Goal: Task Accomplishment & Management: Manage account settings

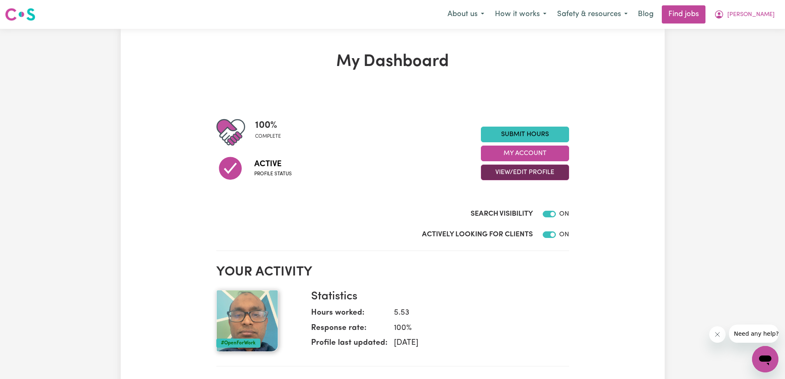
click at [518, 174] on button "View/Edit Profile" at bounding box center [525, 172] width 88 height 16
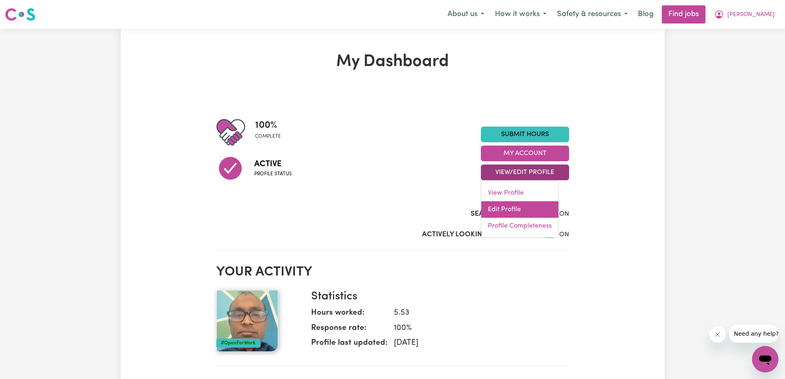
click at [496, 212] on link "Edit Profile" at bounding box center [519, 209] width 77 height 16
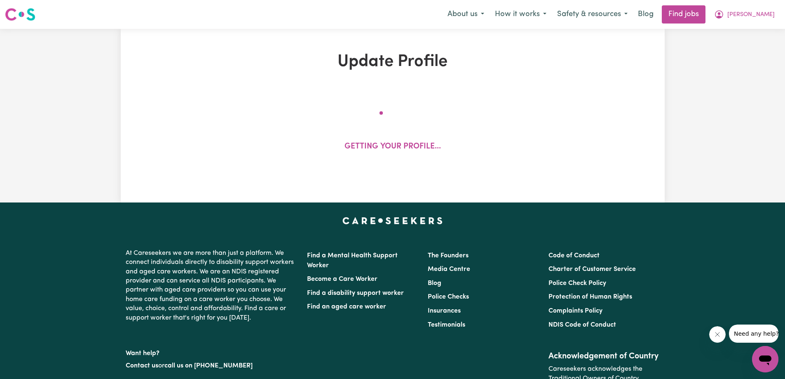
select select "[DEMOGRAPHIC_DATA]"
select select "[DEMOGRAPHIC_DATA] Citizen"
select select "Studying a healthcare related degree or qualification"
select select "40"
select select "60"
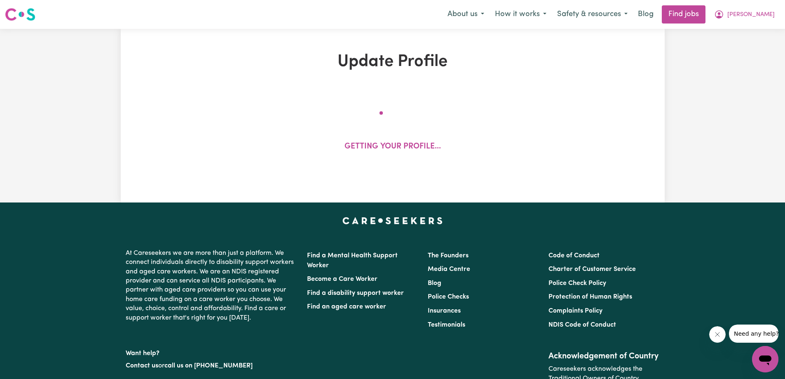
select select "60"
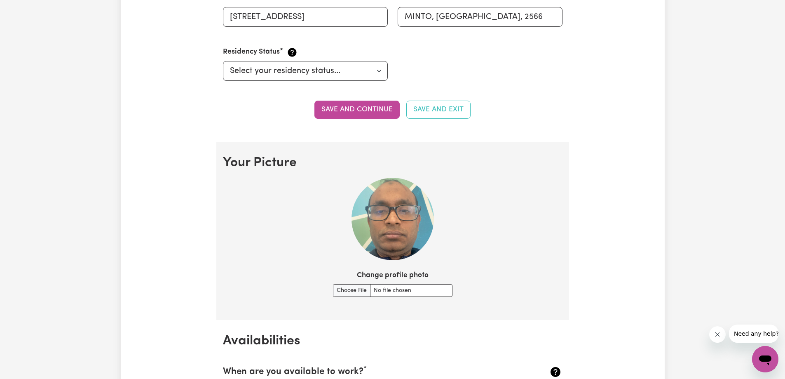
scroll to position [453, 0]
click at [374, 113] on button "Save and continue" at bounding box center [356, 109] width 85 height 18
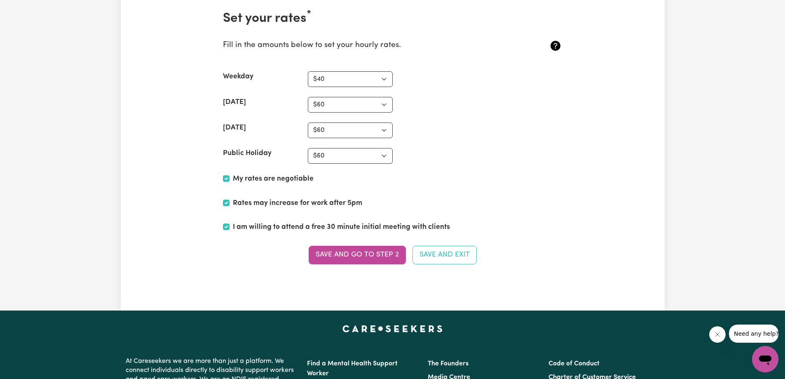
scroll to position [2037, 0]
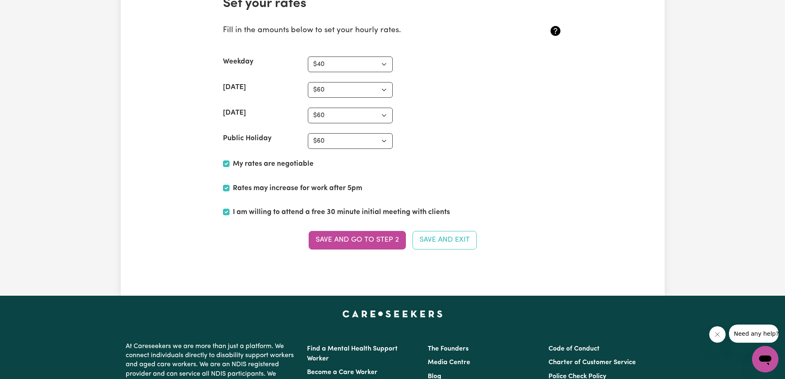
click at [344, 239] on button "Save and go to Step 2" at bounding box center [357, 240] width 97 height 18
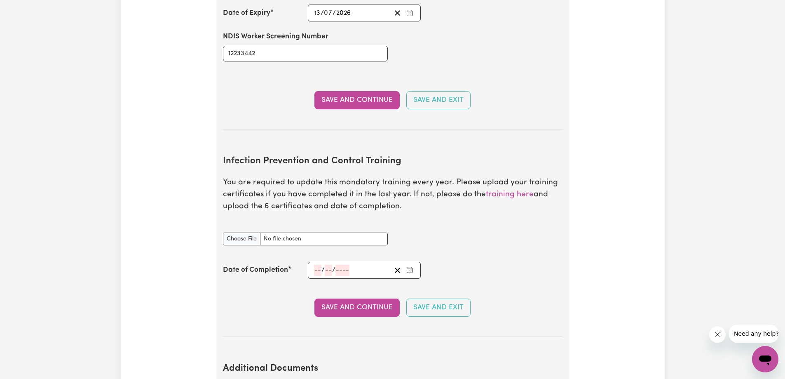
scroll to position [1278, 0]
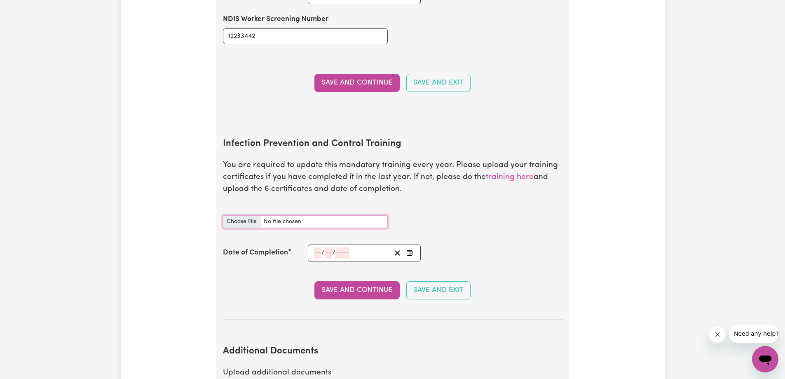
click at [240, 215] on input "Infection Prevention and Control Training document" at bounding box center [305, 221] width 165 height 13
type input "C:\fakepath\Infection Preventioan & control Certificate 10012024.pdf"
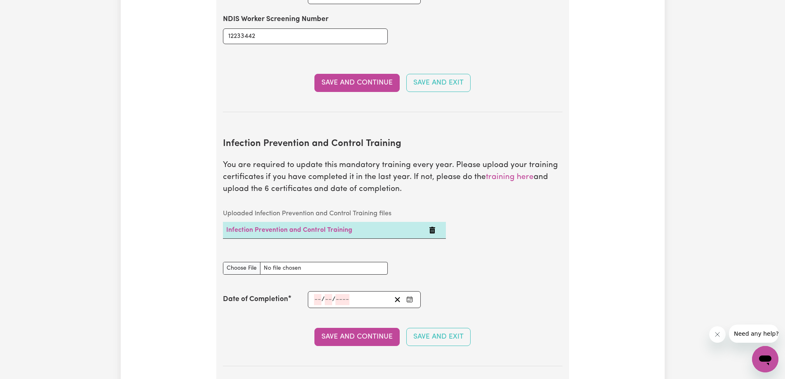
click at [318, 294] on input "number" at bounding box center [317, 299] width 7 height 11
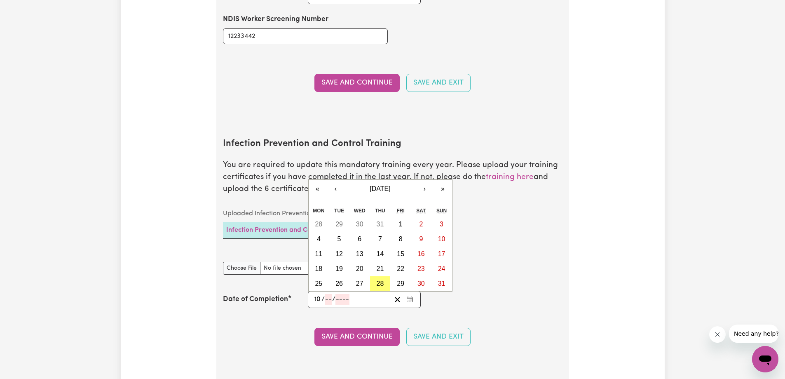
type input "10"
type input "01"
type input "0002-01-10"
type input "1"
type input "2"
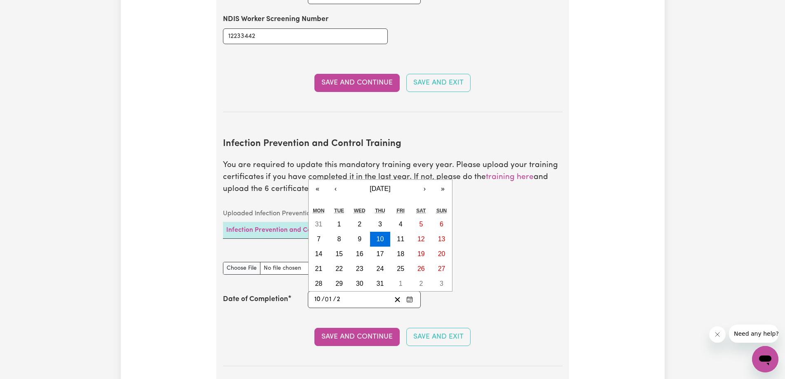
type input "0020-01-10"
type input "20"
type input "0202-01-10"
type input "202"
type input "[DATE]"
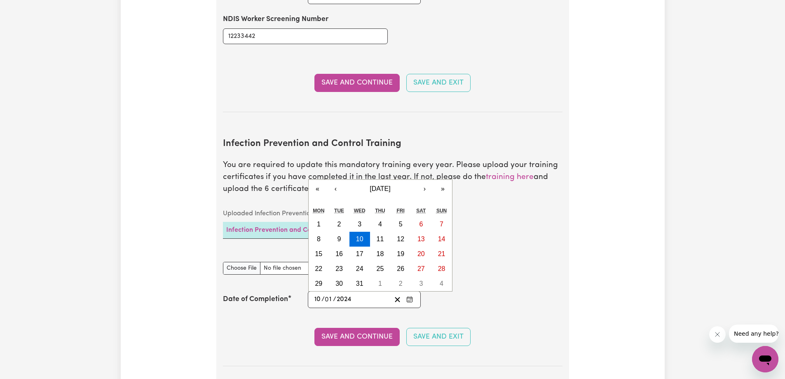
type input "2024"
click at [276, 336] on section "Infection Prevention and Control Training You are required to update this manda…" at bounding box center [393, 245] width 340 height 241
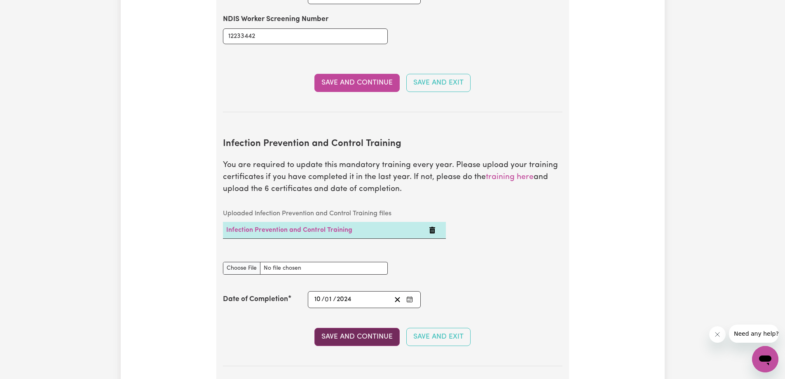
click at [350, 328] on button "Save and Continue" at bounding box center [356, 337] width 85 height 18
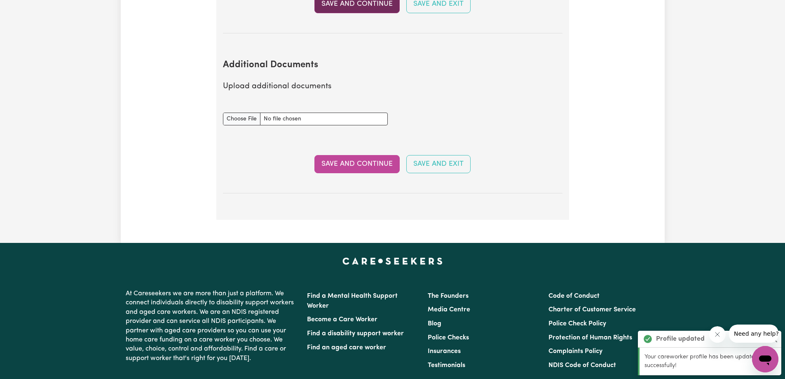
scroll to position [1645, 0]
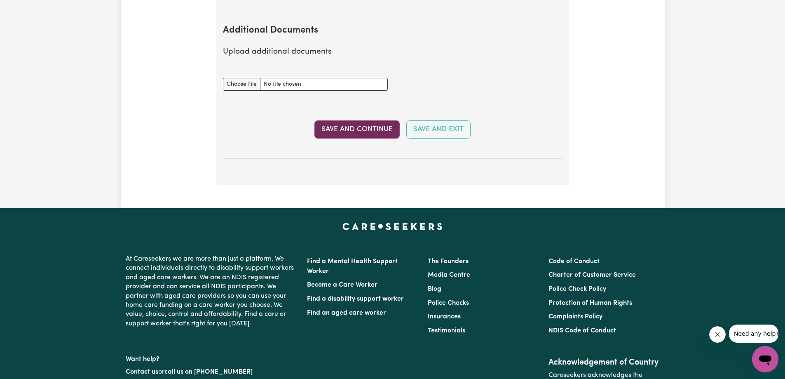
click at [346, 120] on button "Save and Continue" at bounding box center [356, 129] width 85 height 18
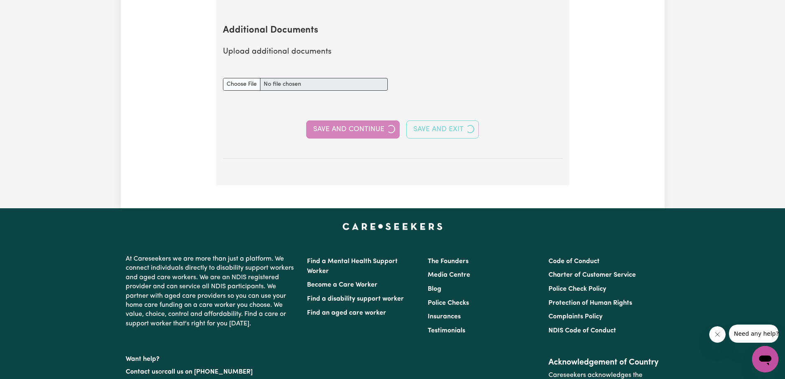
select select "2019"
select select "2022"
select select "Certificate III (Individual Support)"
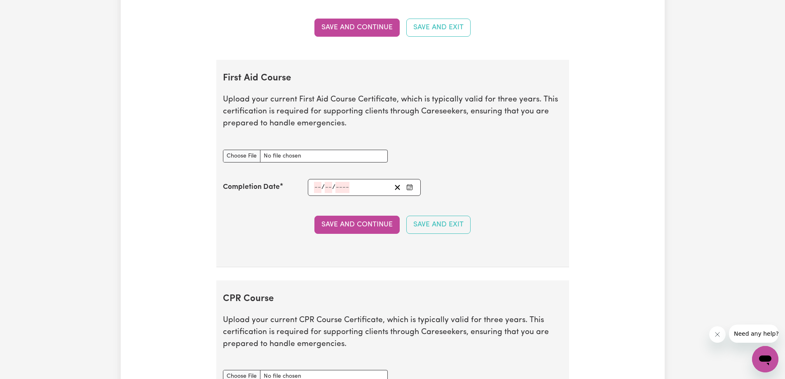
scroll to position [1525, 0]
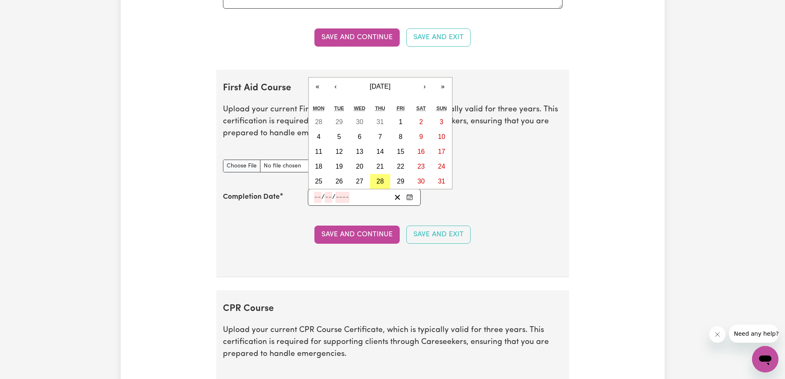
click at [319, 198] on input "number" at bounding box center [317, 197] width 7 height 11
type input "06"
type input "03"
type input "202"
type input "[DATE]"
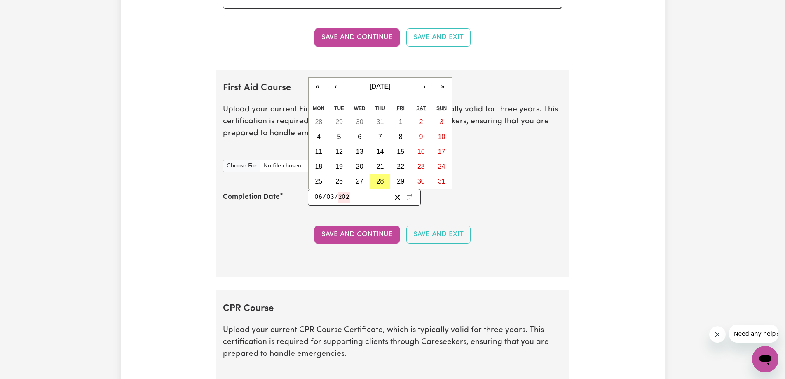
type input "6"
type input "3"
type input "2025"
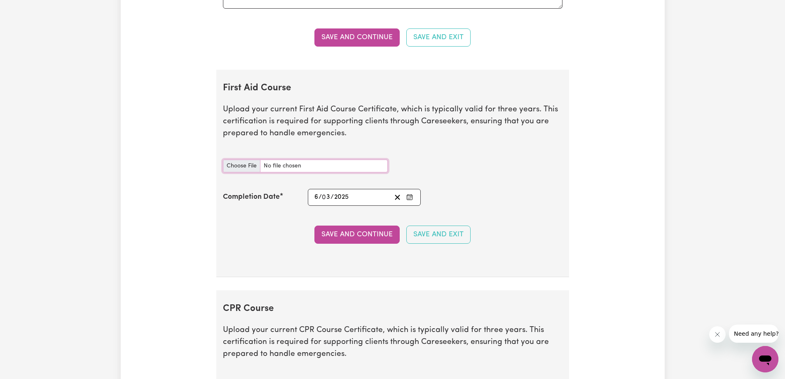
click at [239, 166] on input "First Aid Course document" at bounding box center [305, 165] width 165 height 13
type input "C:\fakepath\[PERSON_NAME] Al RAZAN_HLTAID011 Provide First Aid.pdf"
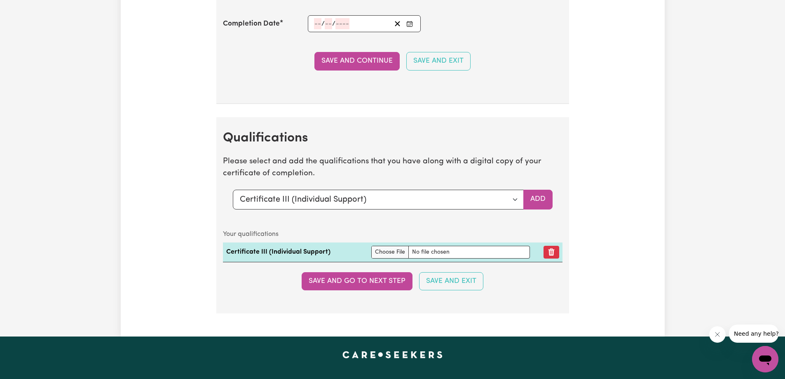
scroll to position [1937, 0]
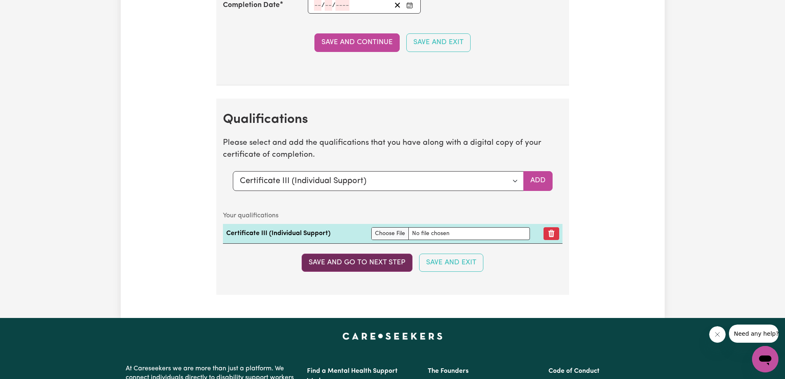
click at [344, 262] on button "Save and go to next step" at bounding box center [357, 262] width 111 height 18
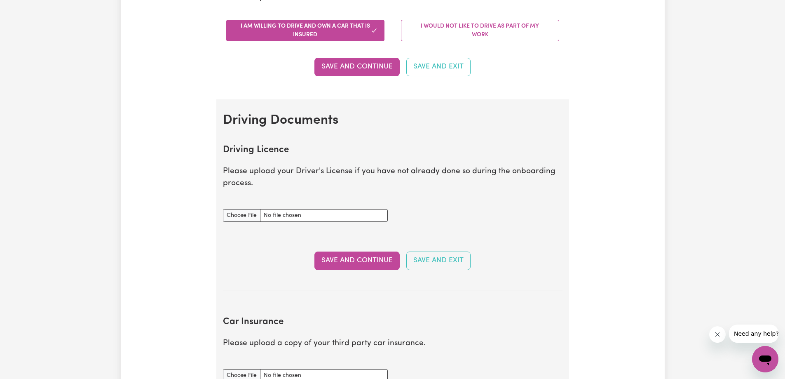
scroll to position [247, 0]
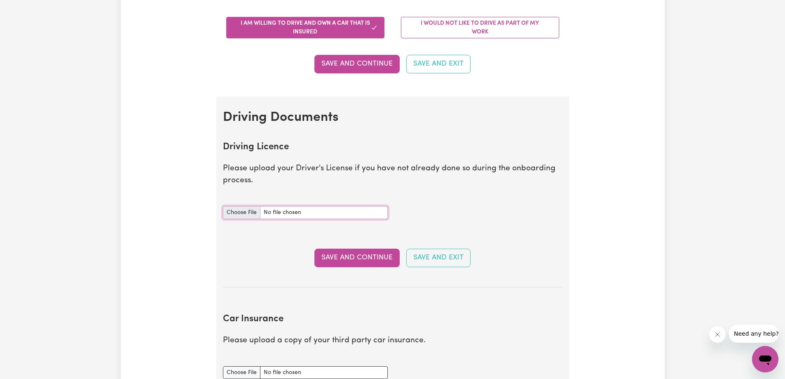
click at [237, 214] on input "Driving Licence document" at bounding box center [305, 212] width 165 height 13
type input "C:\fakepath\New Driving License_ [PERSON_NAME]-[DRIVERS_LICENSE_NUMBER].pdf"
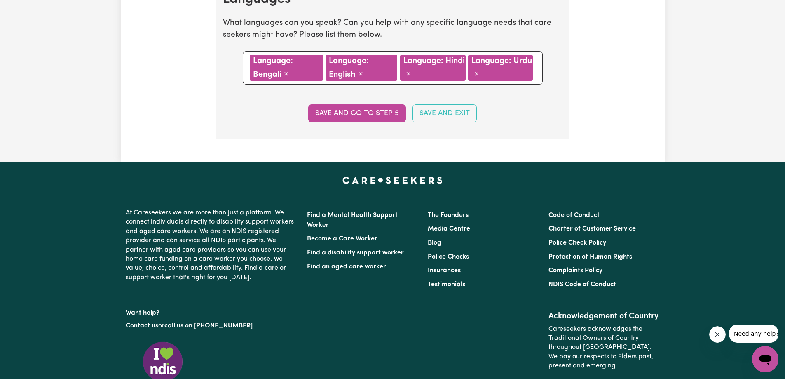
scroll to position [907, 0]
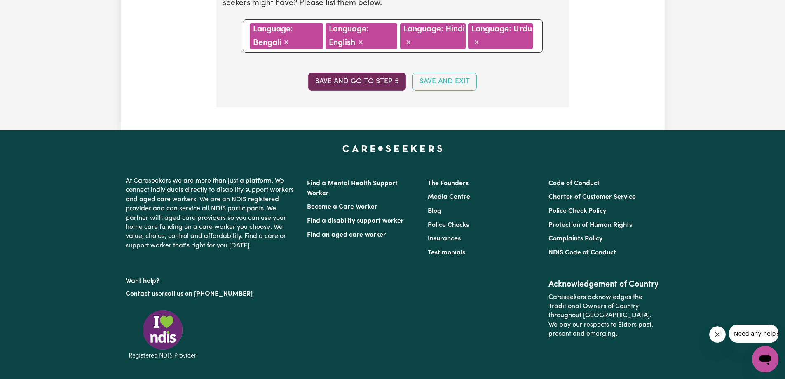
click at [366, 82] on button "Save and go to step 5" at bounding box center [357, 82] width 98 height 18
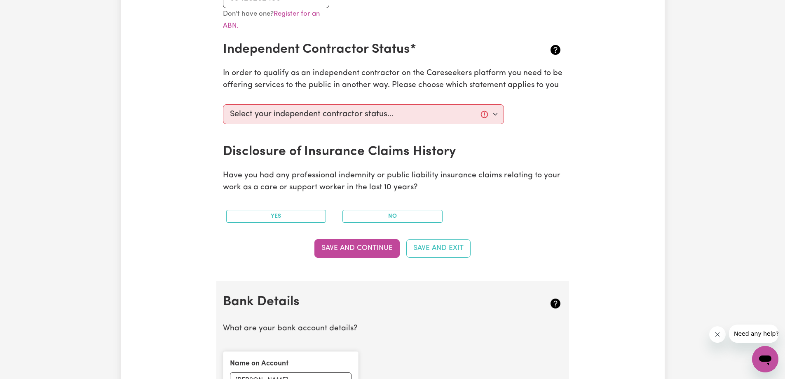
scroll to position [288, 0]
click at [480, 114] on select "Select your independent contractor status... I am providing services through an…" at bounding box center [363, 114] width 281 height 20
select select "I am providing services privately on my own"
click at [223, 104] on select "Select your independent contractor status... I am providing services through an…" at bounding box center [363, 114] width 281 height 20
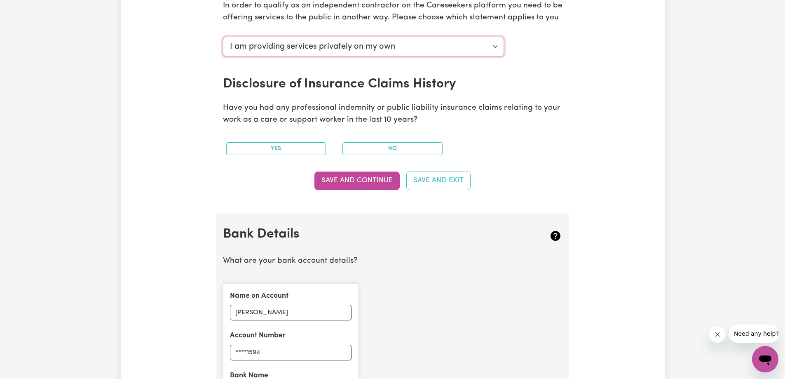
scroll to position [371, 0]
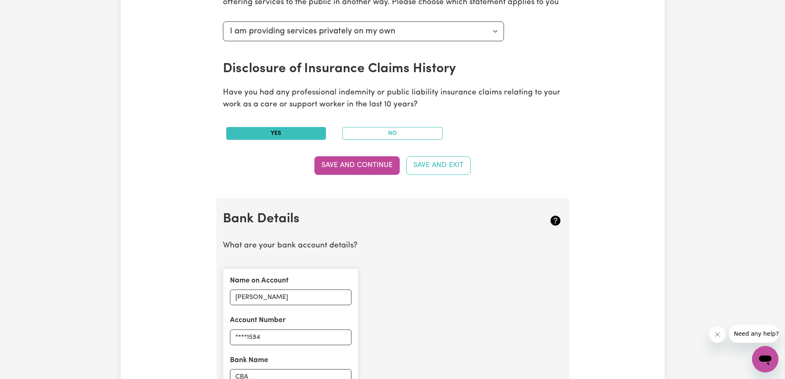
click at [288, 138] on button "Yes" at bounding box center [276, 133] width 100 height 13
click at [352, 167] on button "Save and Continue" at bounding box center [356, 165] width 85 height 18
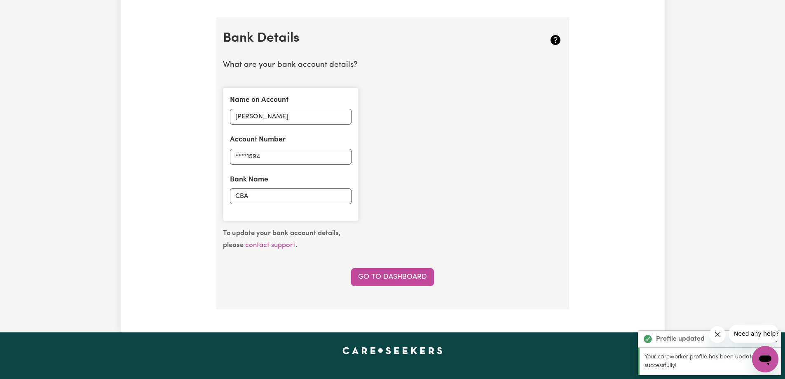
scroll to position [569, 0]
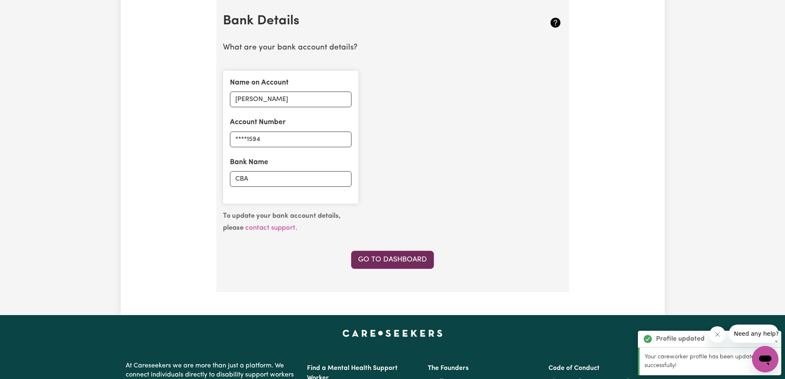
click at [389, 260] on link "Go to Dashboard" at bounding box center [392, 260] width 83 height 18
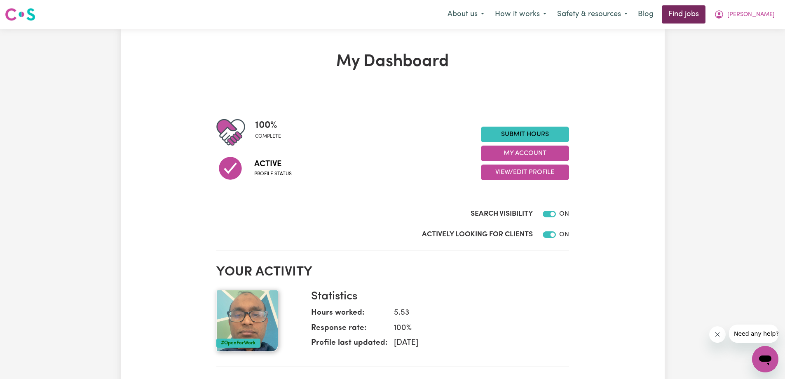
click at [694, 20] on link "Find jobs" at bounding box center [684, 14] width 44 height 18
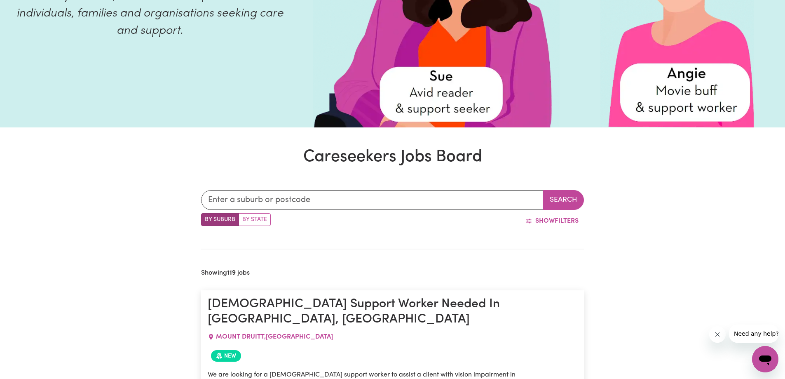
scroll to position [165, 0]
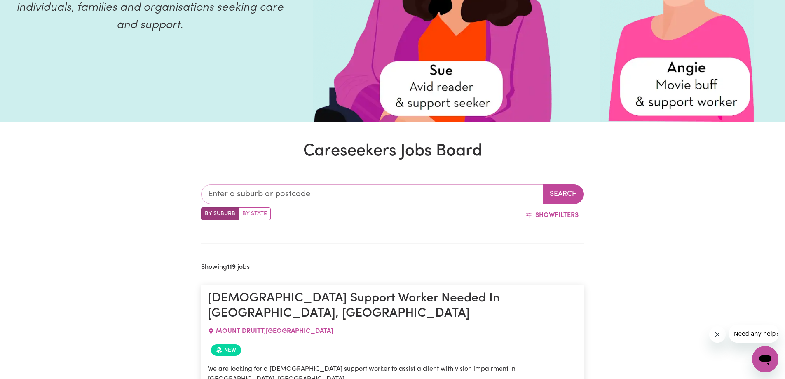
click at [264, 190] on input "text" at bounding box center [372, 194] width 342 height 20
click at [244, 195] on input "text" at bounding box center [372, 194] width 342 height 20
type input "2566"
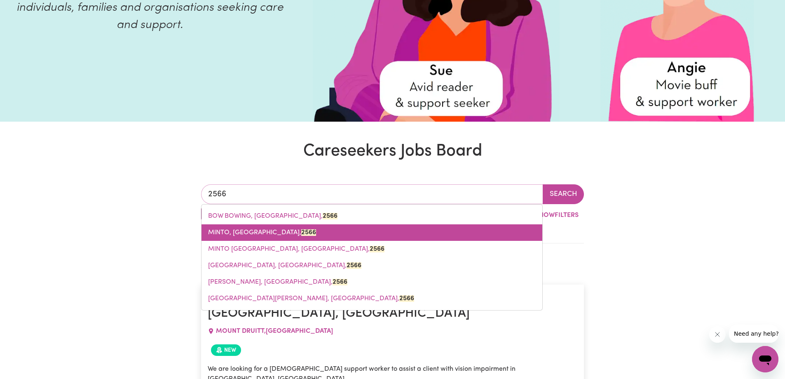
click at [239, 234] on span "MINTO, [GEOGRAPHIC_DATA], 2566" at bounding box center [262, 232] width 108 height 7
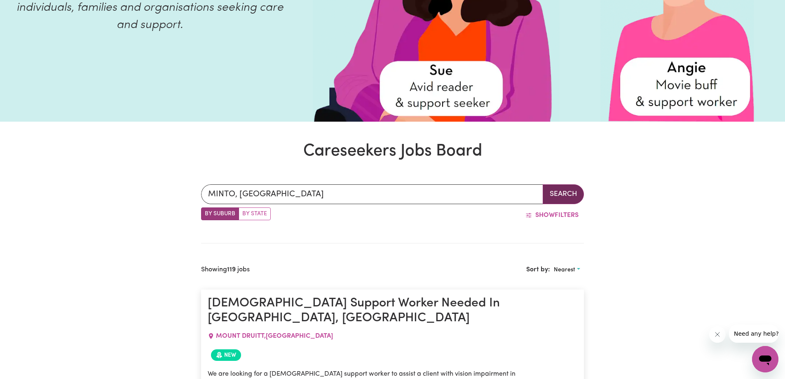
click at [572, 193] on button "Search" at bounding box center [563, 194] width 41 height 20
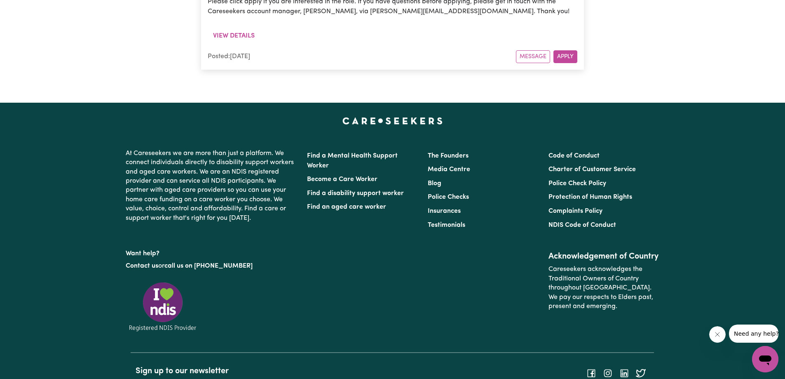
scroll to position [1135, 0]
